Goal: Check status

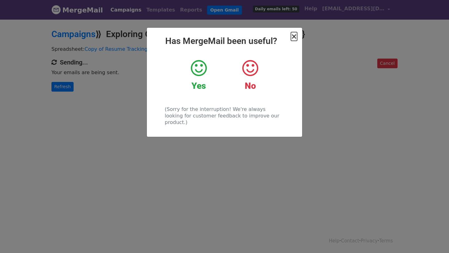
click at [294, 35] on span "×" at bounding box center [294, 36] width 6 height 9
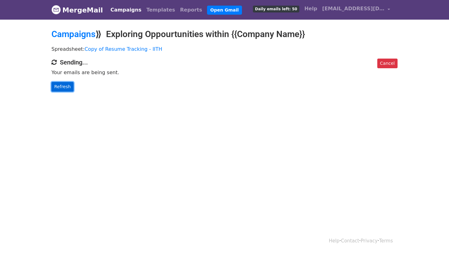
click at [59, 84] on link "Refresh" at bounding box center [62, 87] width 22 height 10
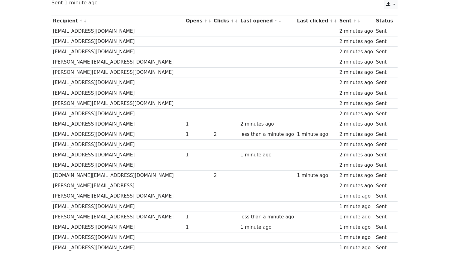
scroll to position [79, 0]
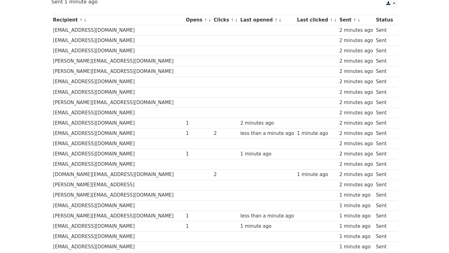
click at [53, 123] on td "[EMAIL_ADDRESS][DOMAIN_NAME]" at bounding box center [117, 123] width 133 height 10
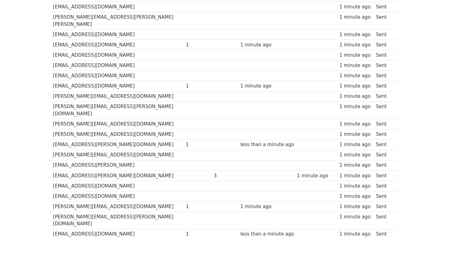
scroll to position [418, 0]
